Goal: Information Seeking & Learning: Learn about a topic

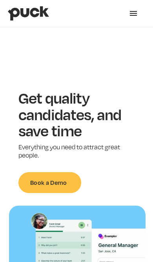
click at [135, 20] on div "menu" at bounding box center [134, 14] width 24 height 24
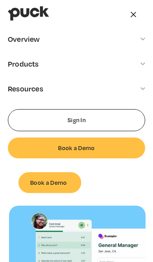
click at [139, 43] on div "Overview" at bounding box center [76, 39] width 153 height 24
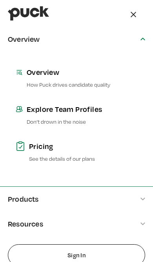
click at [142, 44] on div "Overview" at bounding box center [76, 39] width 153 height 24
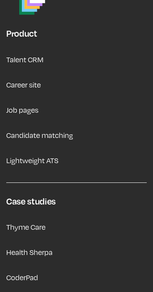
scroll to position [2884, 0]
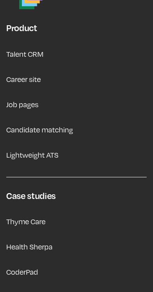
click at [37, 70] on link "Career site" at bounding box center [23, 79] width 35 height 19
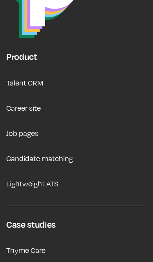
scroll to position [2853, 0]
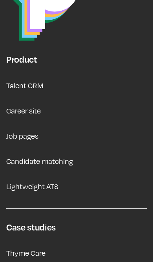
click at [30, 126] on link "Job pages" at bounding box center [22, 135] width 32 height 19
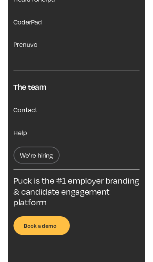
scroll to position [3144, 0]
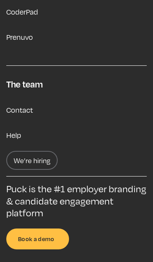
click at [36, 151] on link "We’re hiring" at bounding box center [32, 160] width 52 height 19
click at [39, 151] on link "We’re hiring" at bounding box center [32, 160] width 52 height 19
click at [37, 151] on link "We’re hiring" at bounding box center [32, 160] width 52 height 19
